Goal: Check status: Check status

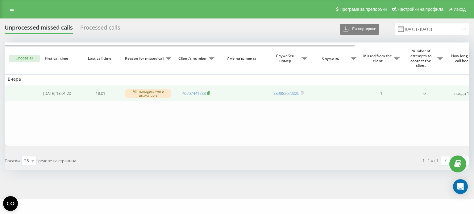
click at [209, 93] on rect at bounding box center [208, 93] width 2 height 3
